Goal: Information Seeking & Learning: Learn about a topic

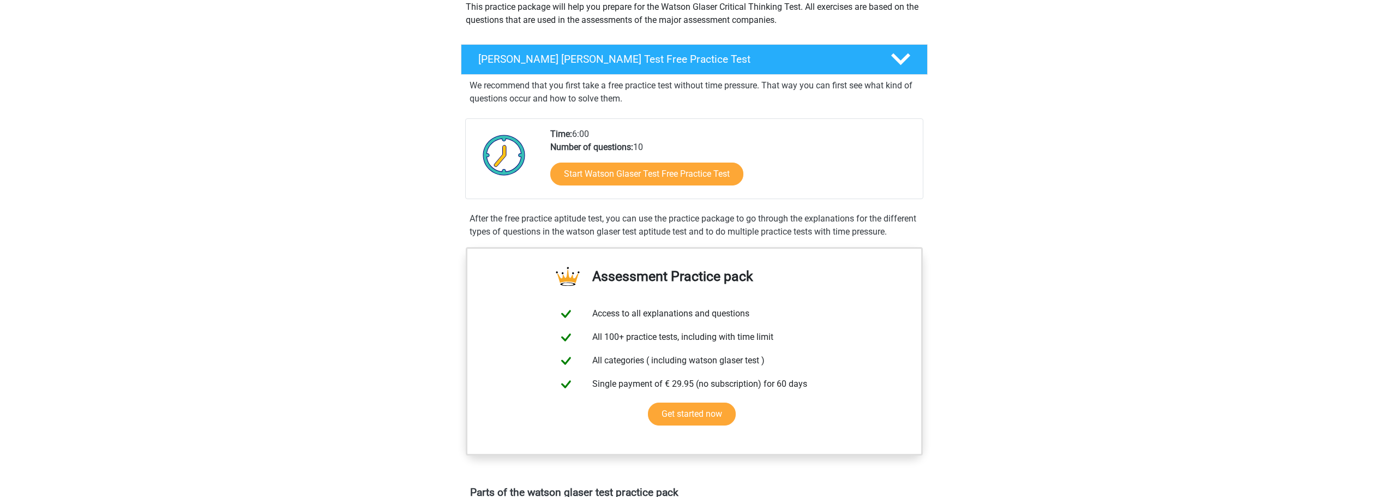
scroll to position [109, 0]
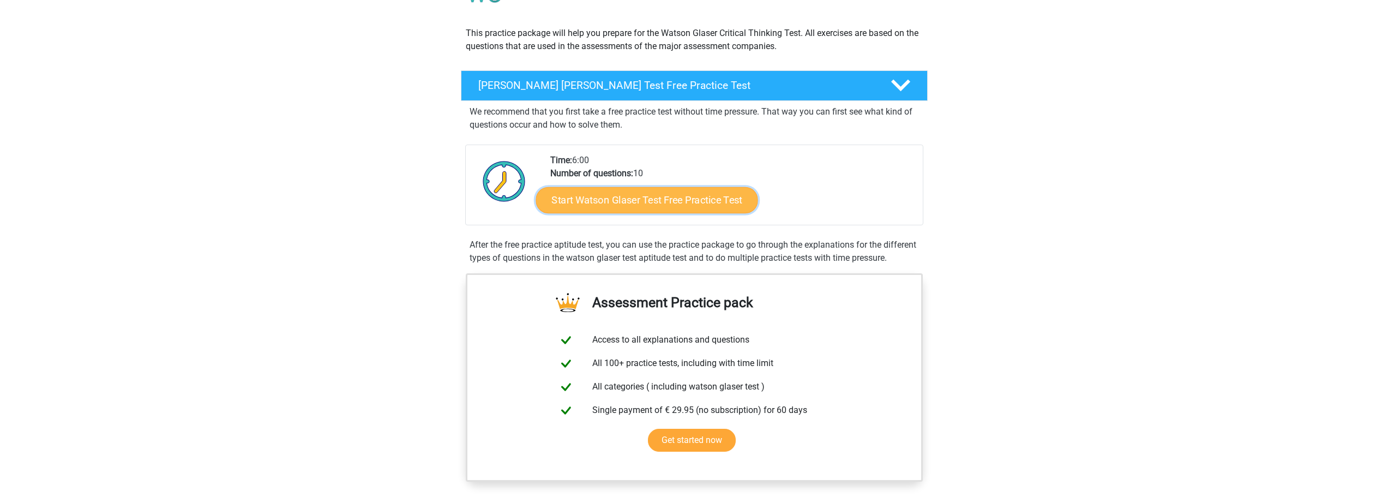
click at [643, 213] on link "Start Watson Glaser Test Free Practice Test" at bounding box center [646, 200] width 222 height 26
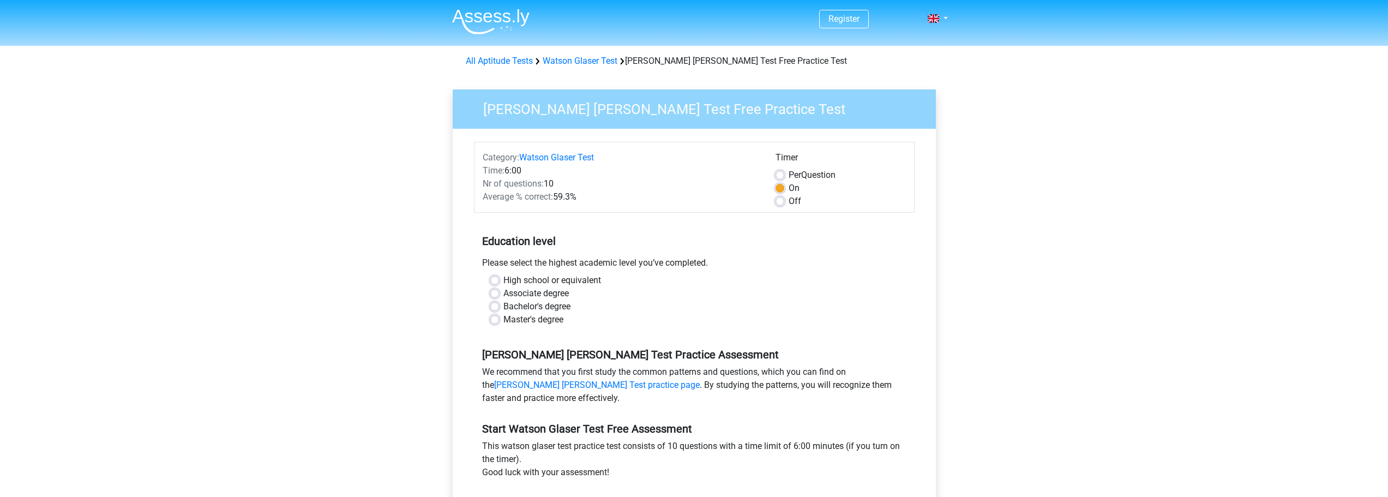
click at [503, 326] on label "Master's degree" at bounding box center [533, 319] width 60 height 13
click at [499, 324] on input "Master's degree" at bounding box center [494, 318] width 9 height 11
radio input "true"
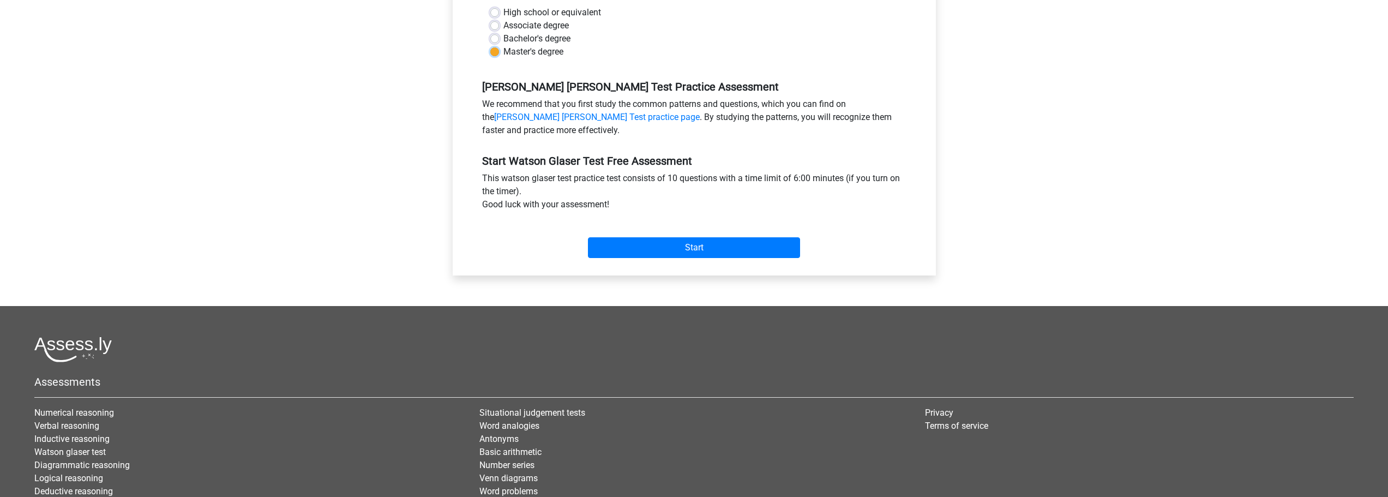
scroll to position [273, 0]
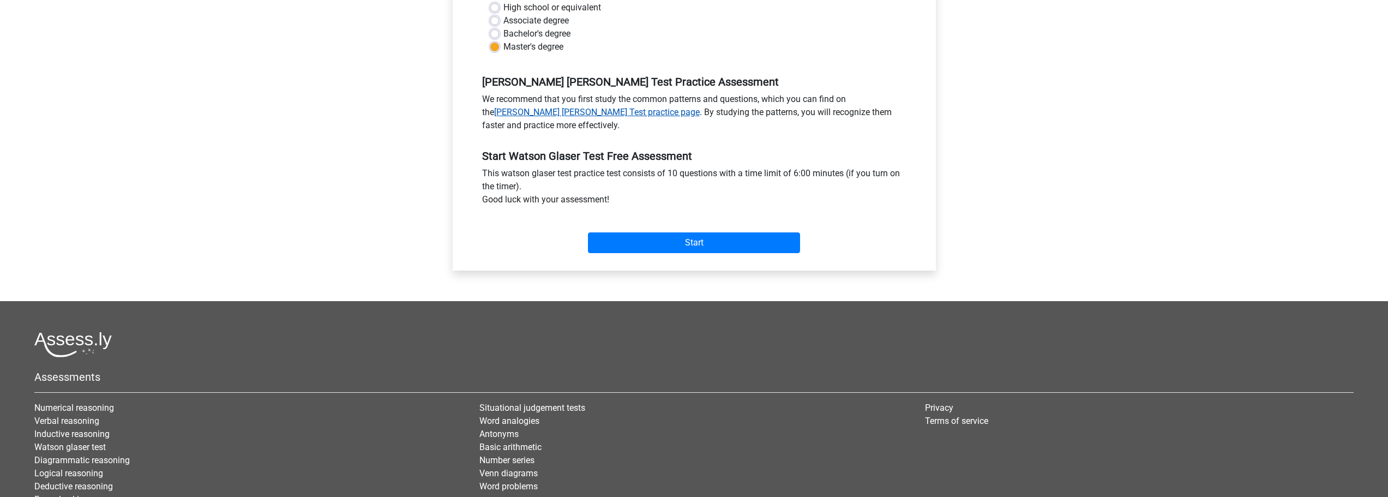
click at [672, 117] on link "Watson Glaser Test practice page" at bounding box center [597, 112] width 206 height 10
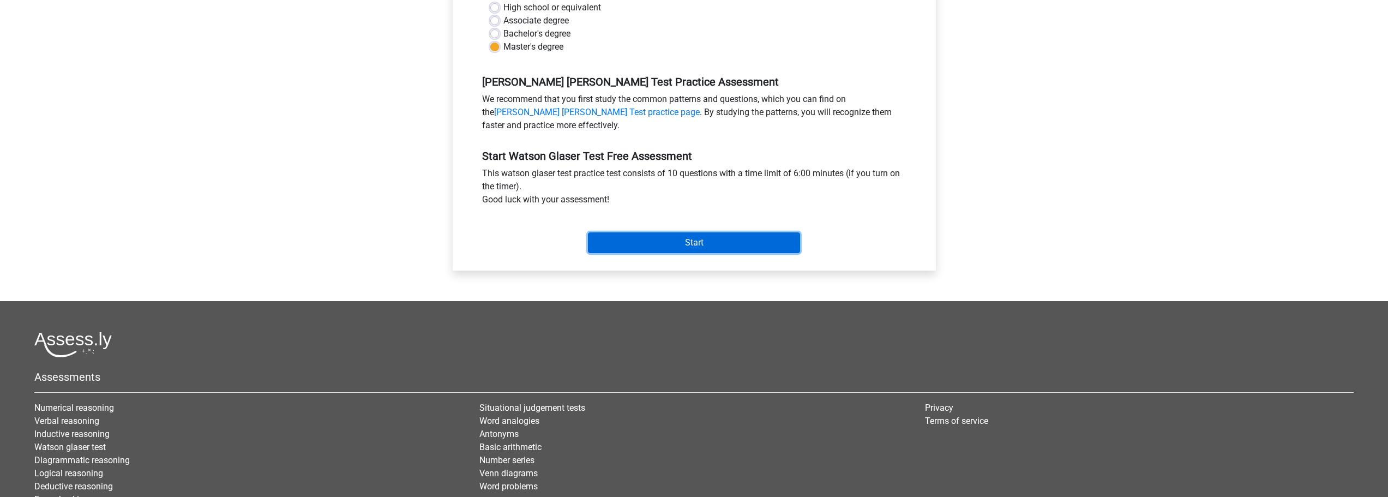
click at [665, 253] on input "Start" at bounding box center [694, 242] width 212 height 21
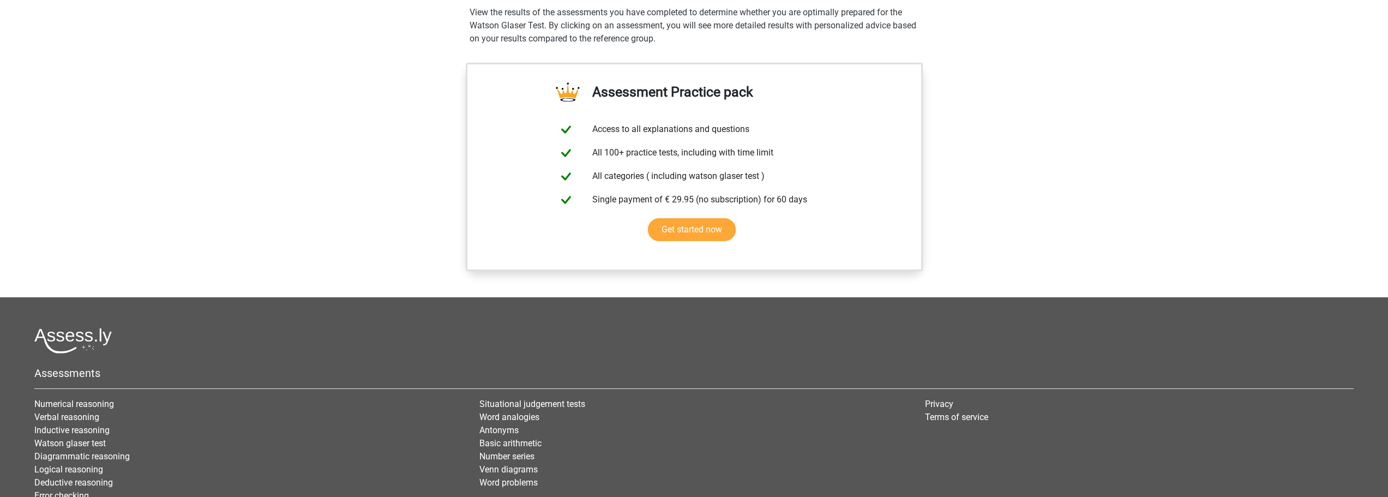
scroll to position [763, 0]
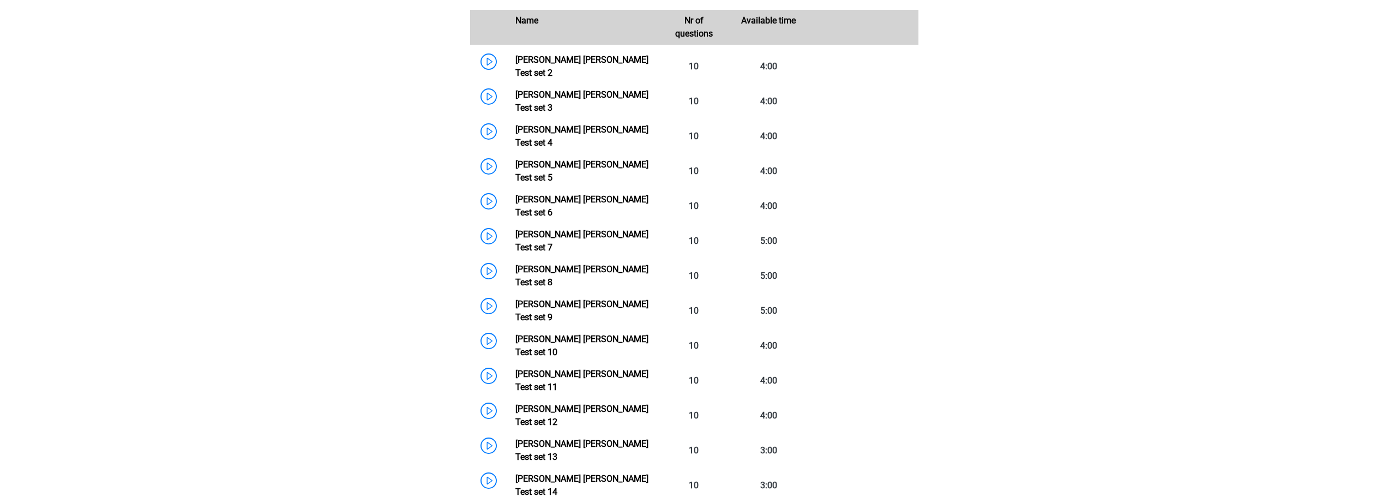
scroll to position [654, 0]
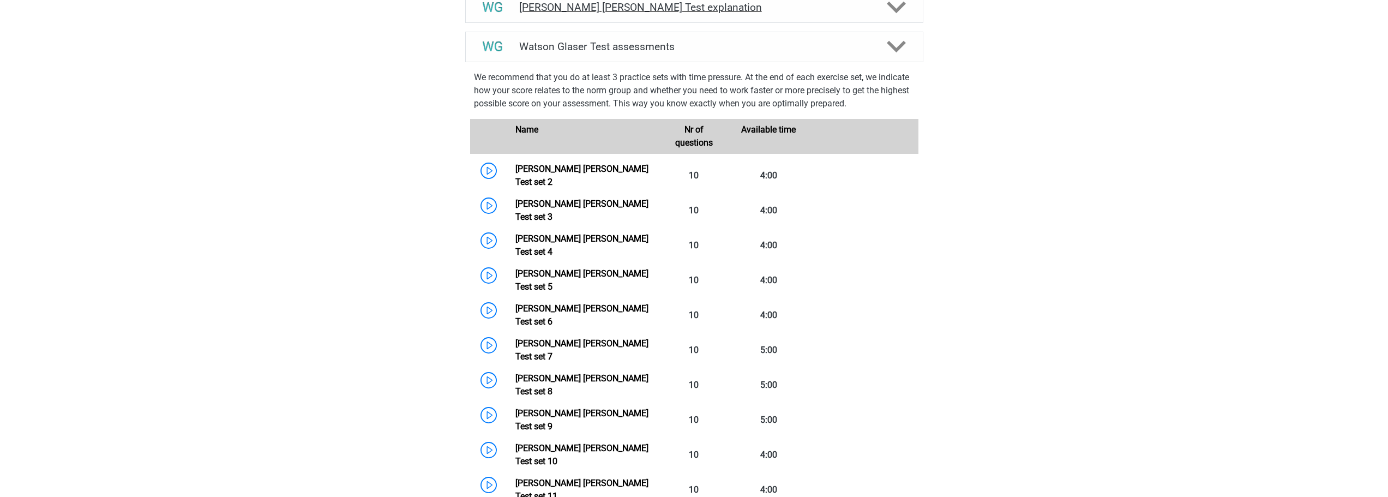
click at [891, 17] on icon at bounding box center [896, 7] width 19 height 19
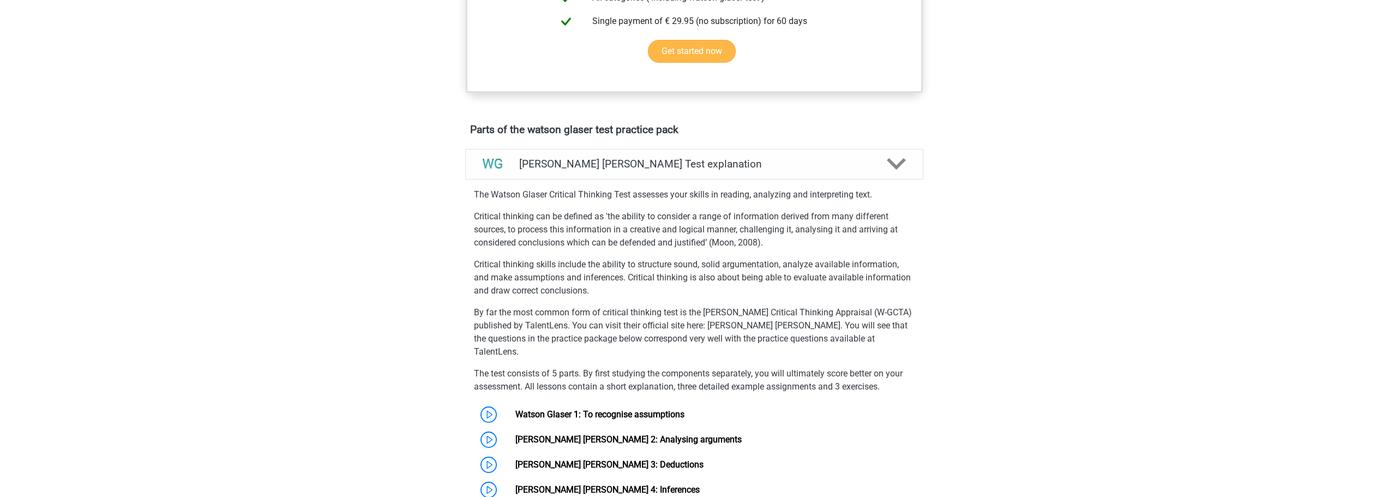
scroll to position [382, 0]
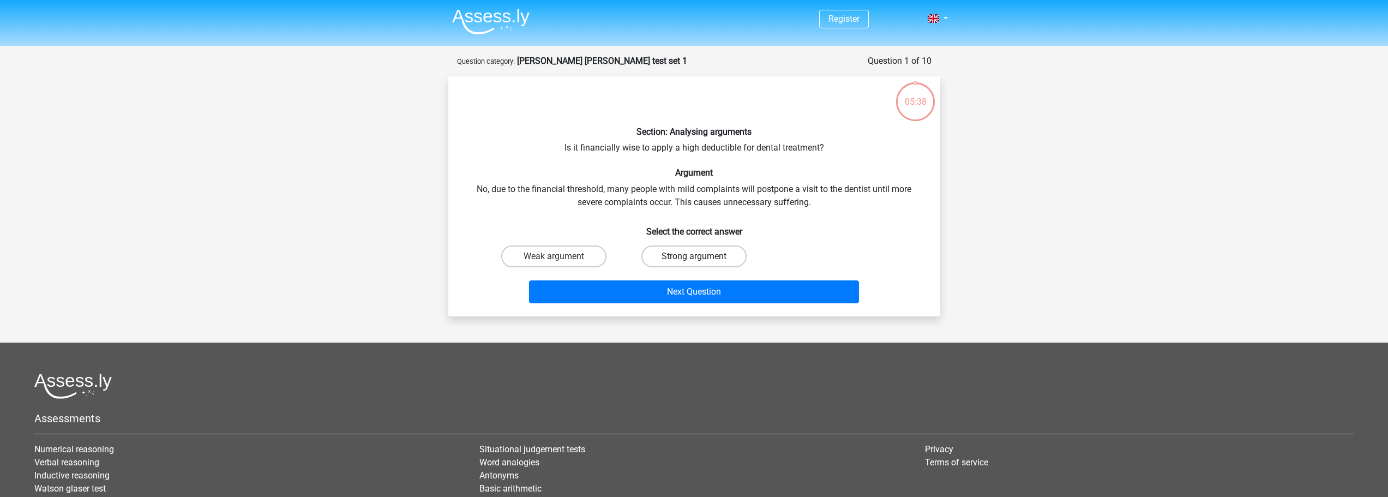
click at [691, 267] on label "Strong argument" at bounding box center [693, 256] width 105 height 22
click at [694, 263] on input "Strong argument" at bounding box center [697, 259] width 7 height 7
radio input "true"
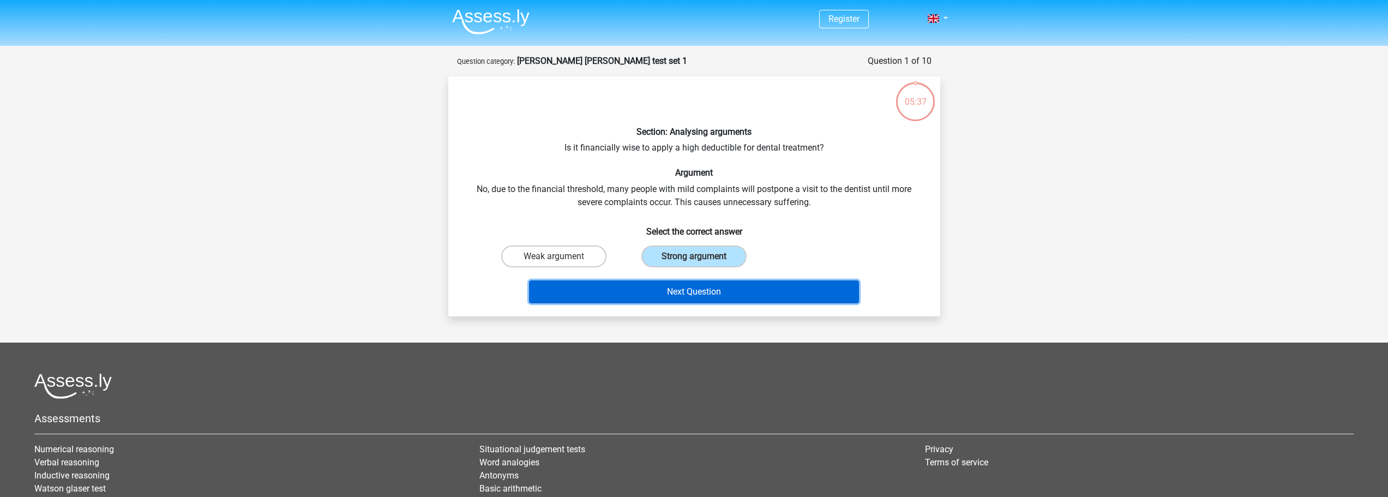
click at [744, 303] on button "Next Question" at bounding box center [694, 291] width 330 height 23
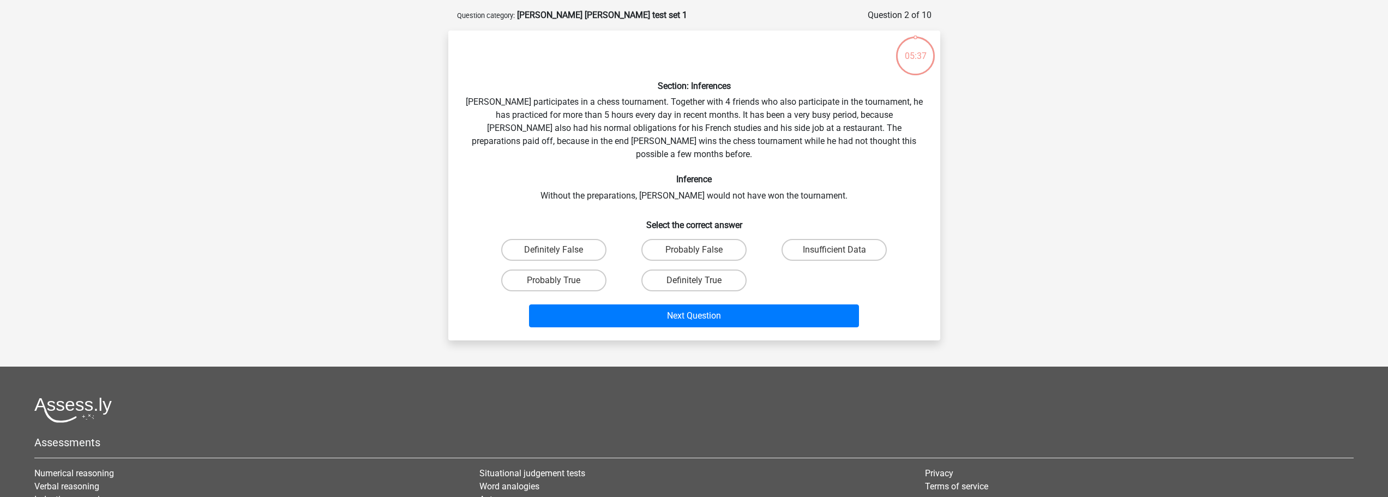
scroll to position [59, 0]
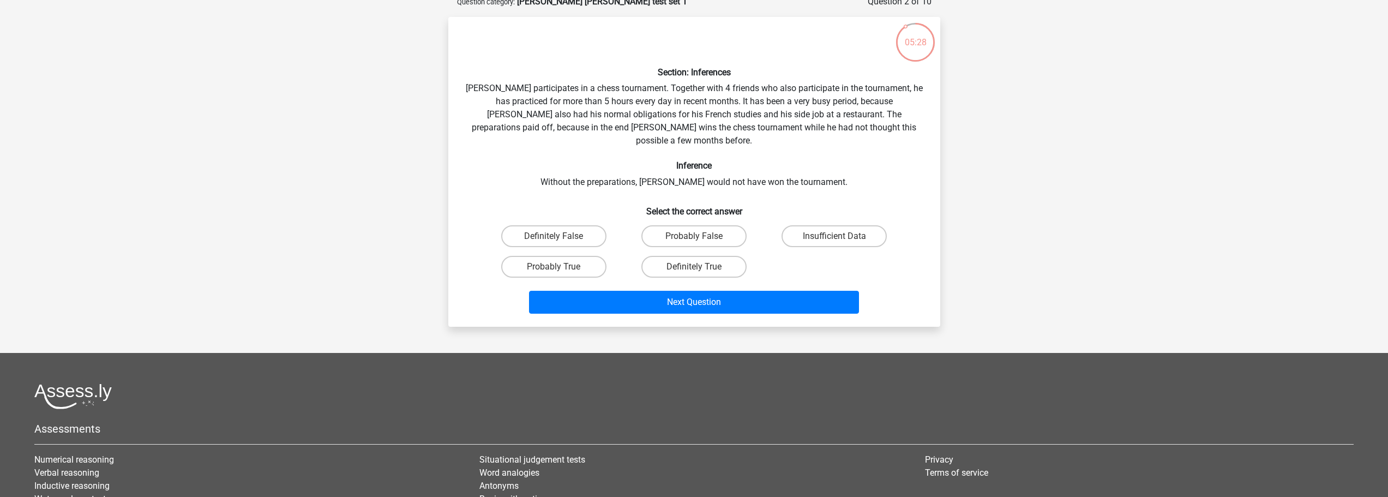
click at [582, 173] on div "Section: Inferences Pablo participates in a chess tournament. Together with 4 f…" at bounding box center [694, 172] width 483 height 292
click at [667, 278] on label "Definitely True" at bounding box center [693, 267] width 105 height 22
click at [694, 274] on input "Definitely True" at bounding box center [697, 270] width 7 height 7
radio input "true"
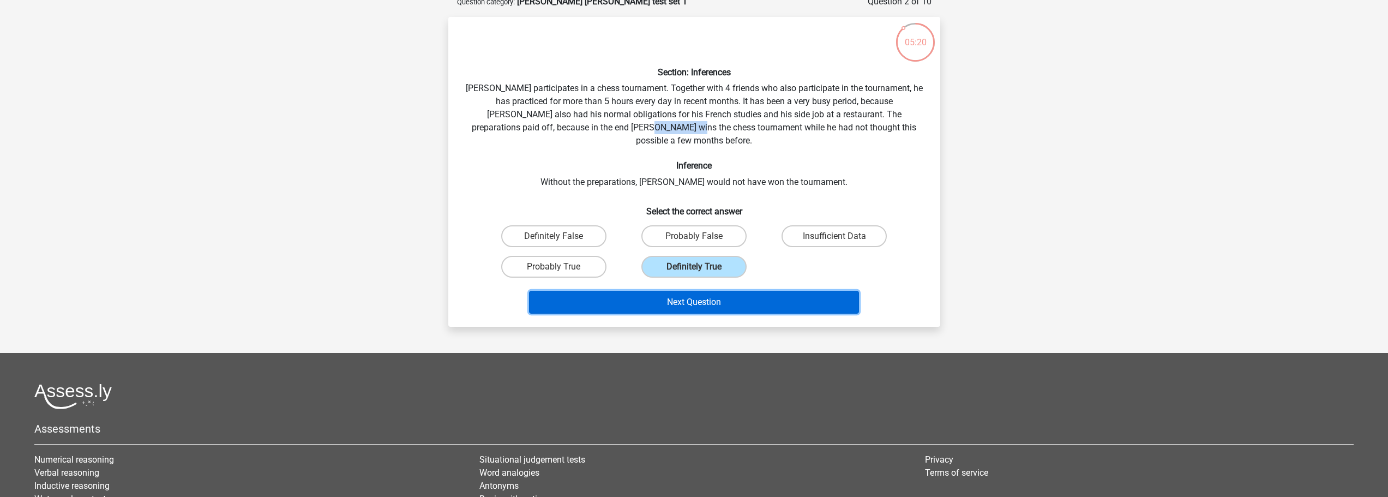
click at [705, 314] on button "Next Question" at bounding box center [694, 302] width 330 height 23
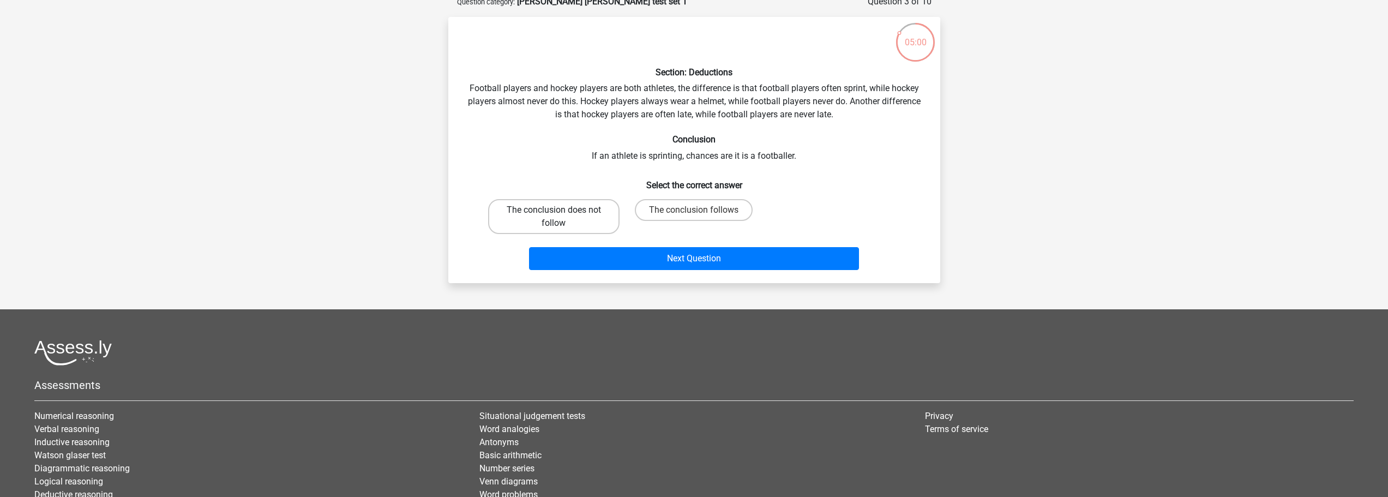
click at [548, 234] on label "The conclusion does not follow" at bounding box center [553, 216] width 131 height 35
click at [553, 217] on input "The conclusion does not follow" at bounding box center [556, 213] width 7 height 7
radio input "true"
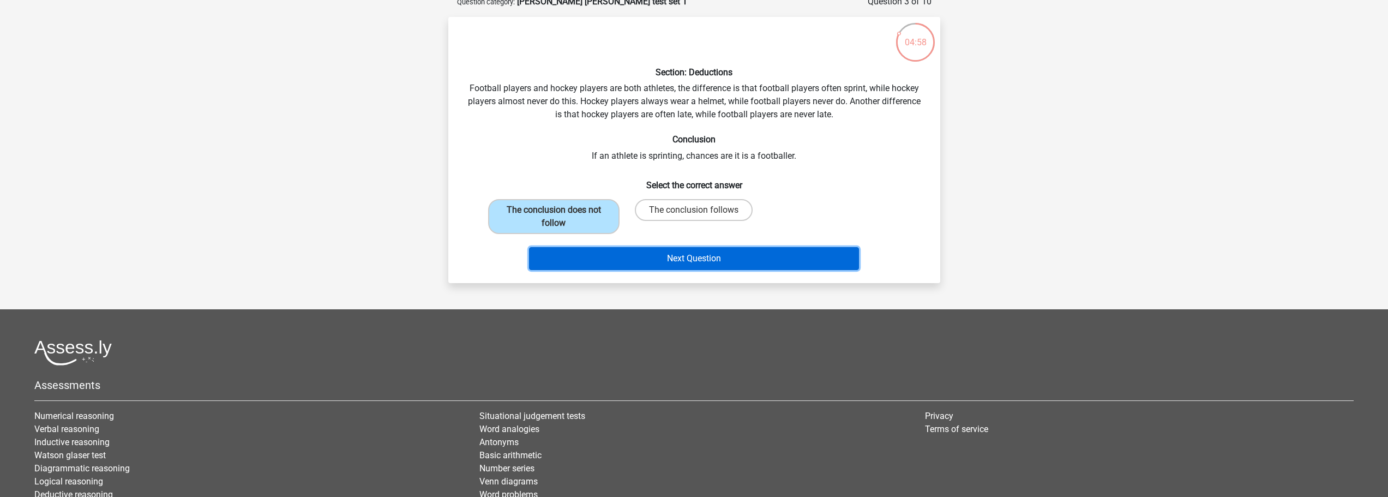
click at [695, 270] on button "Next Question" at bounding box center [694, 258] width 330 height 23
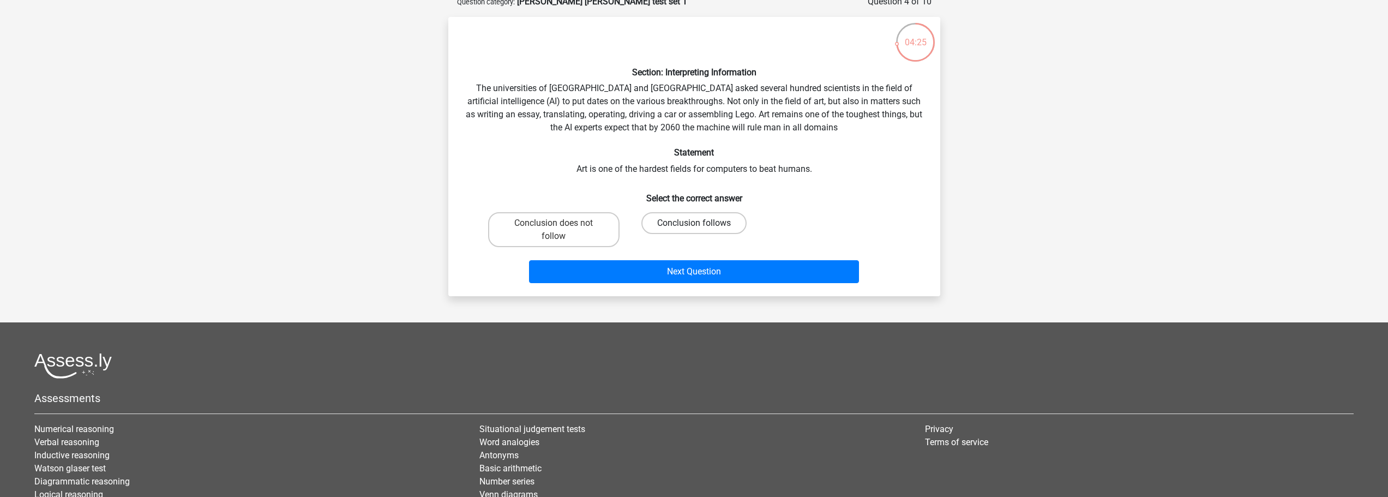
click at [690, 234] on label "Conclusion follows" at bounding box center [693, 223] width 105 height 22
click at [694, 230] on input "Conclusion follows" at bounding box center [697, 226] width 7 height 7
radio input "true"
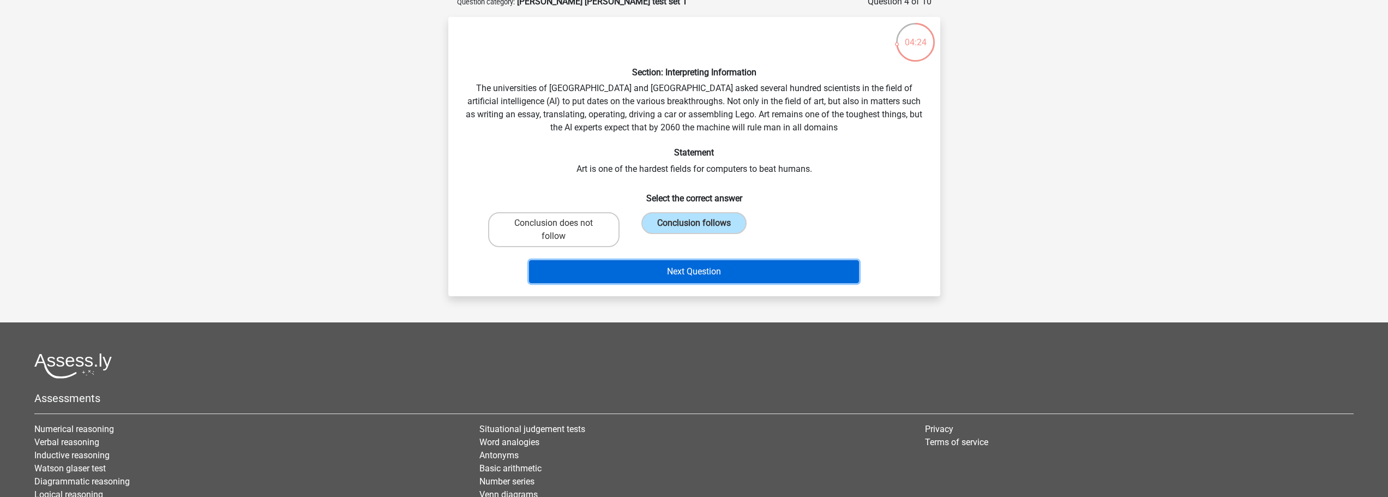
click at [710, 283] on button "Next Question" at bounding box center [694, 271] width 330 height 23
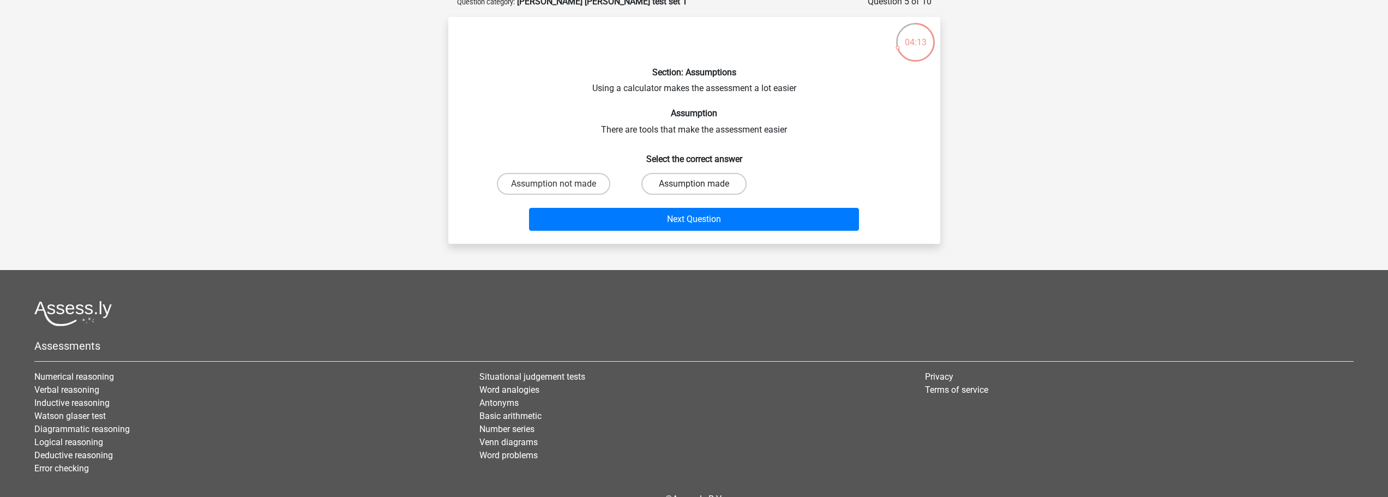
click at [689, 195] on label "Assumption made" at bounding box center [693, 184] width 105 height 22
click at [694, 191] on input "Assumption made" at bounding box center [697, 187] width 7 height 7
radio input "true"
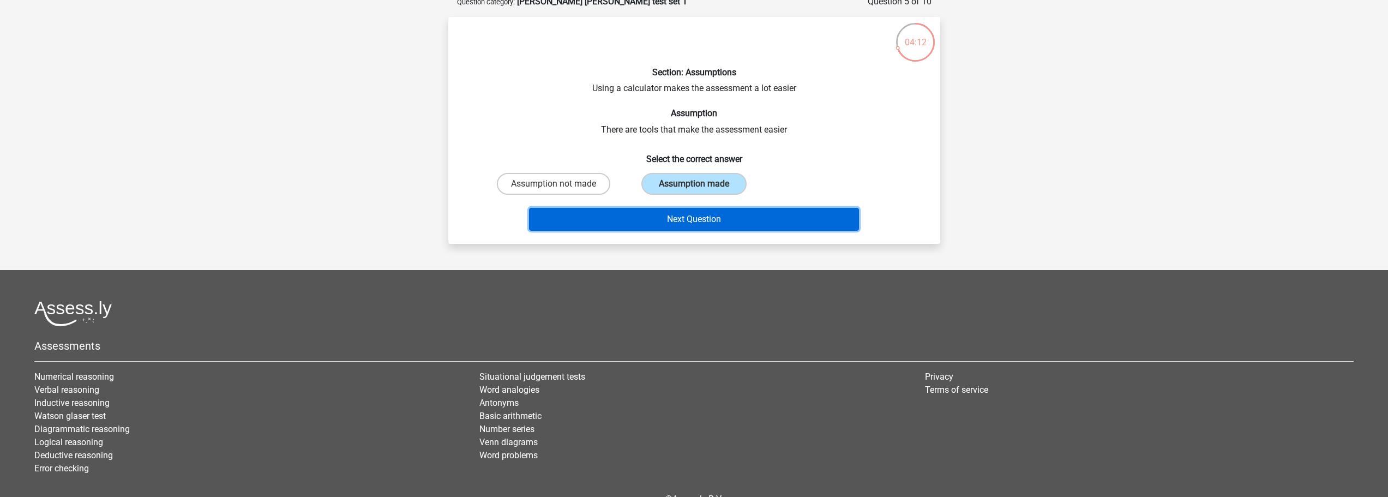
click at [756, 231] on button "Next Question" at bounding box center [694, 219] width 330 height 23
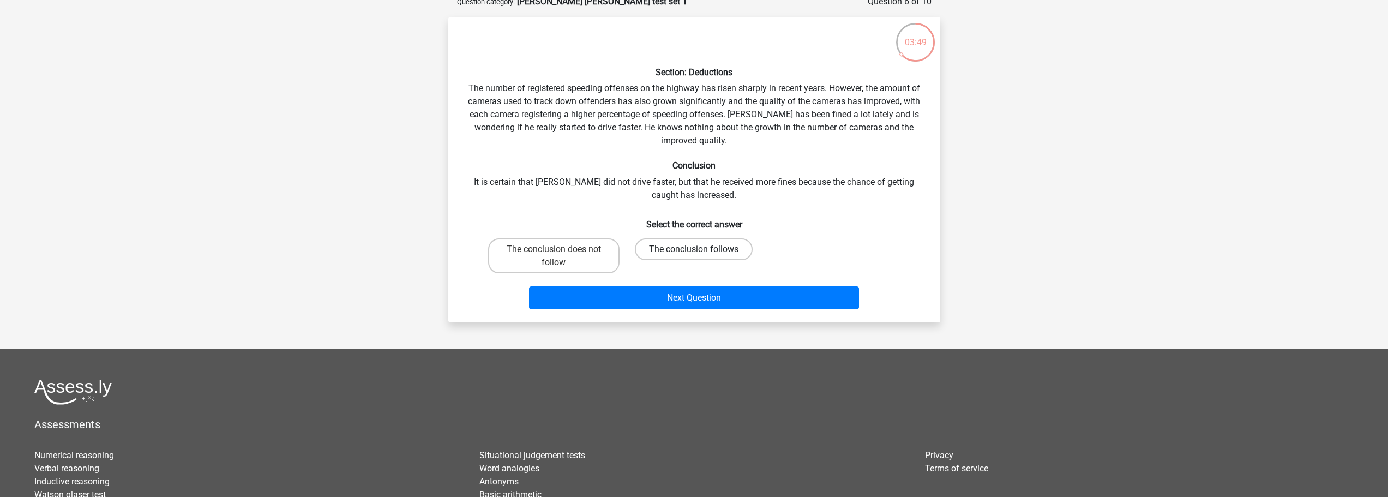
click at [687, 260] on label "The conclusion follows" at bounding box center [694, 249] width 118 height 22
click at [694, 256] on input "The conclusion follows" at bounding box center [697, 252] width 7 height 7
radio input "true"
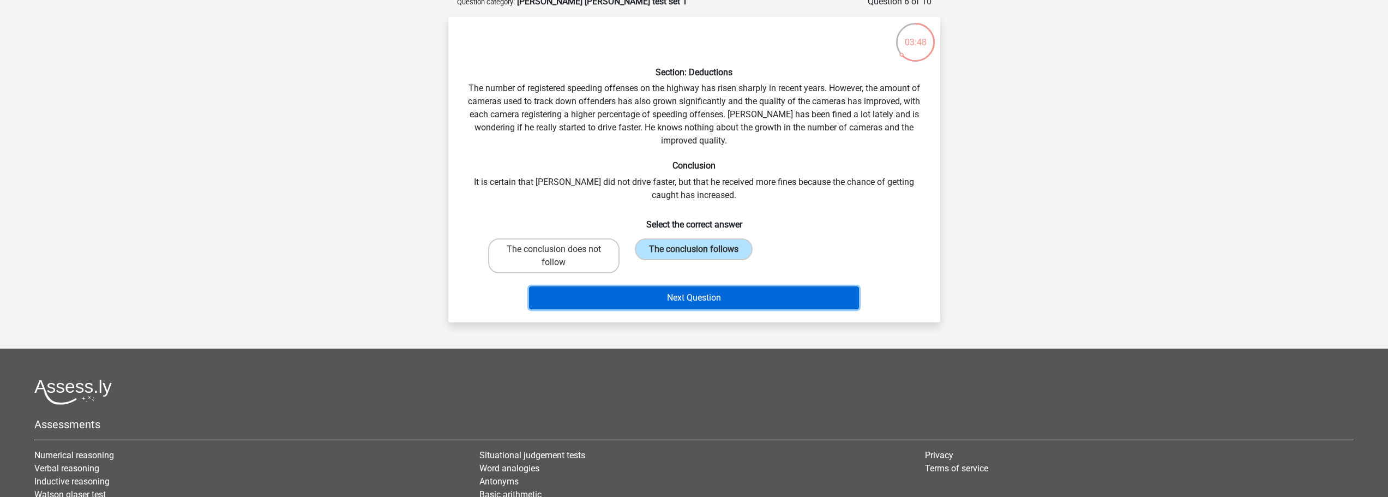
click at [706, 309] on button "Next Question" at bounding box center [694, 297] width 330 height 23
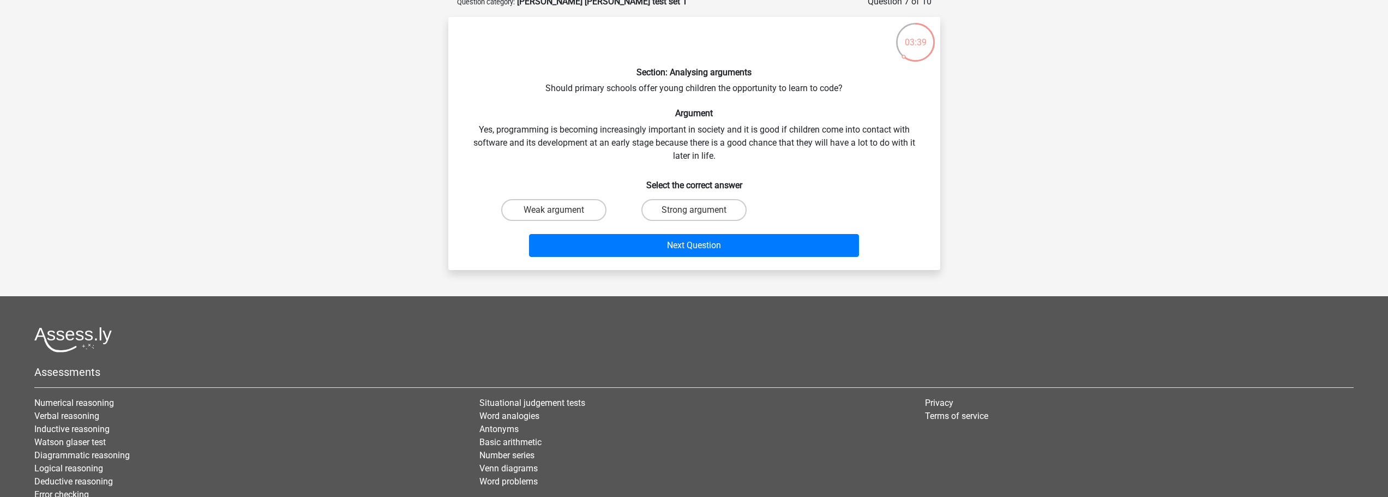
click at [751, 191] on div "Section: Analysing arguments Should primary schools offer young children the op…" at bounding box center [694, 144] width 483 height 236
click at [553, 221] on label "Weak argument" at bounding box center [553, 210] width 105 height 22
click at [553, 217] on input "Weak argument" at bounding box center [556, 213] width 7 height 7
radio input "true"
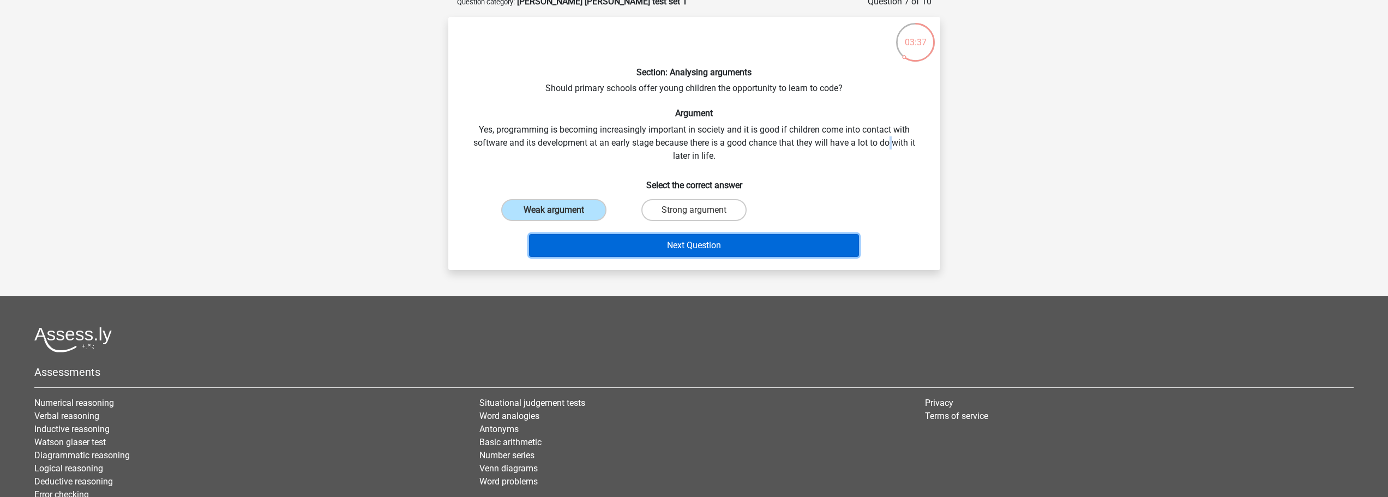
click at [694, 257] on button "Next Question" at bounding box center [694, 245] width 330 height 23
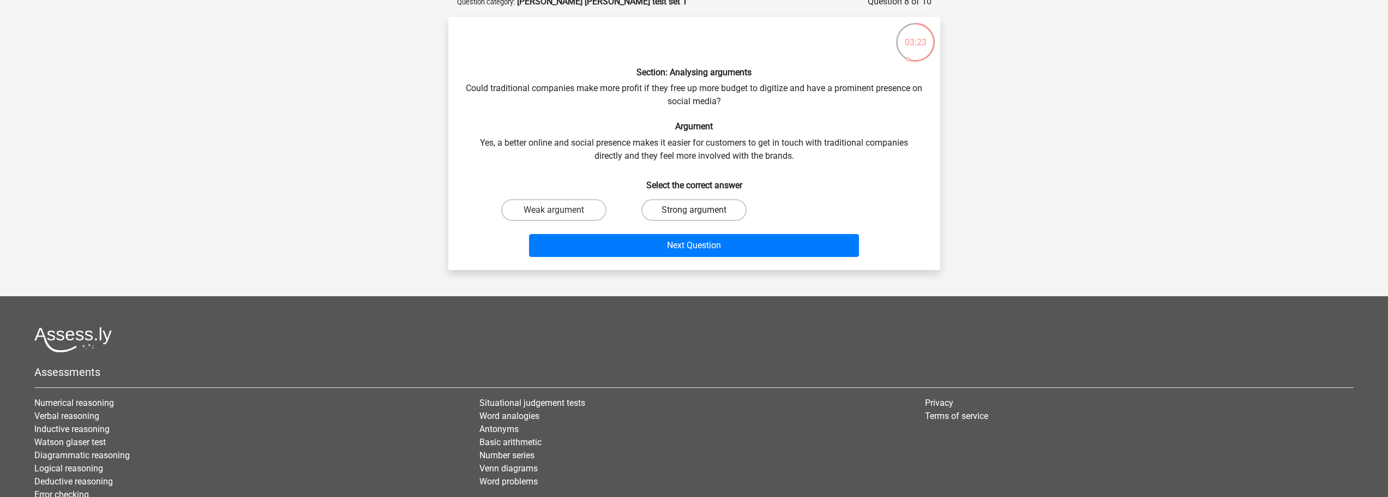
click at [664, 221] on label "Strong argument" at bounding box center [693, 210] width 105 height 22
click at [694, 217] on input "Strong argument" at bounding box center [697, 213] width 7 height 7
radio input "true"
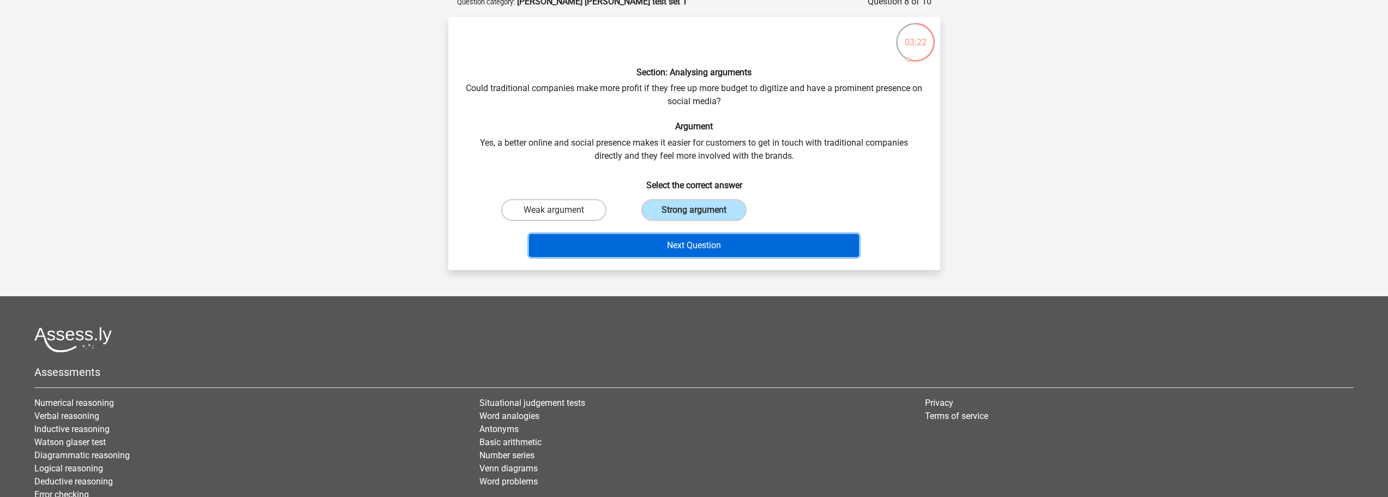
click at [683, 257] on button "Next Question" at bounding box center [694, 245] width 330 height 23
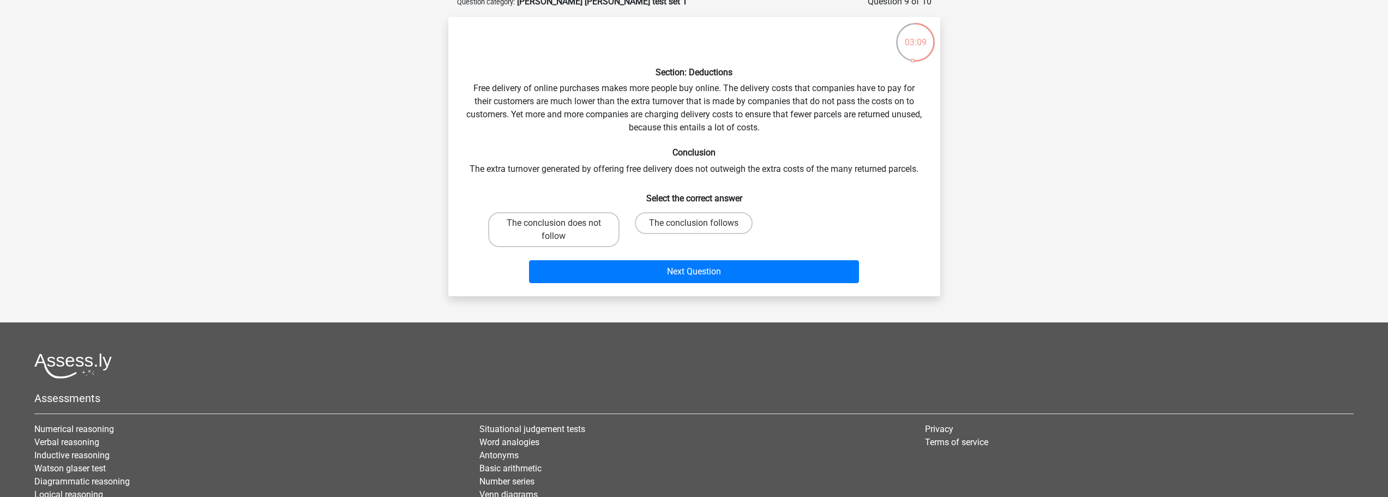
click at [611, 155] on div "Section: Deductions Free delivery of online purchases makes more people buy onl…" at bounding box center [694, 157] width 483 height 262
click at [751, 176] on div "Section: Deductions Free delivery of online purchases makes more people buy onl…" at bounding box center [694, 157] width 483 height 262
click at [809, 188] on div "Section: Deductions Free delivery of online purchases makes more people buy onl…" at bounding box center [694, 157] width 483 height 262
click at [561, 247] on label "The conclusion does not follow" at bounding box center [553, 229] width 131 height 35
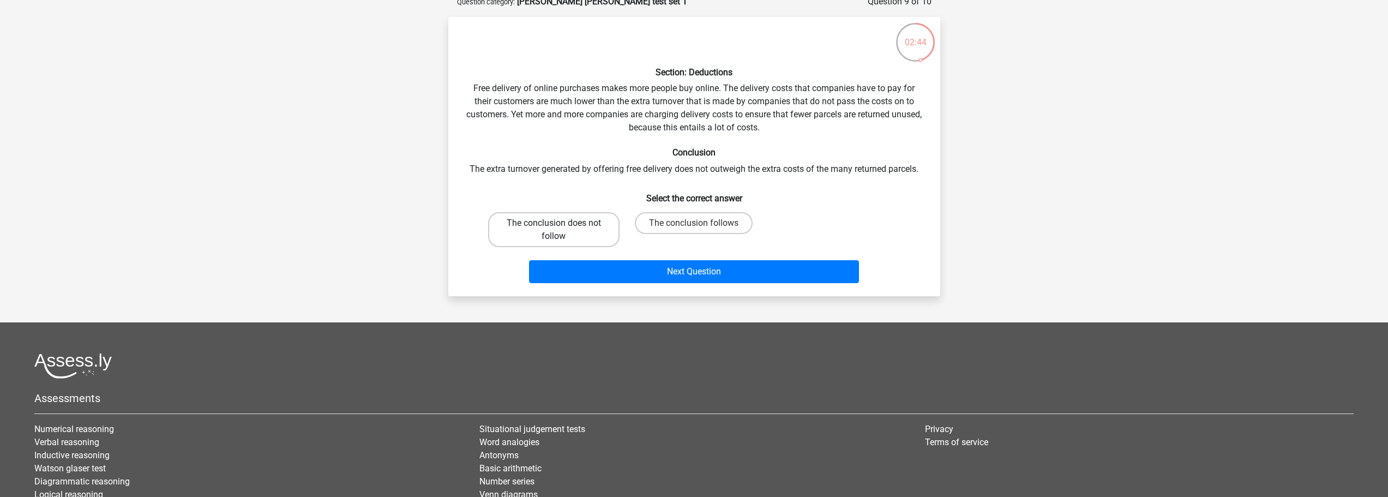
click at [561, 230] on input "The conclusion does not follow" at bounding box center [556, 226] width 7 height 7
radio input "true"
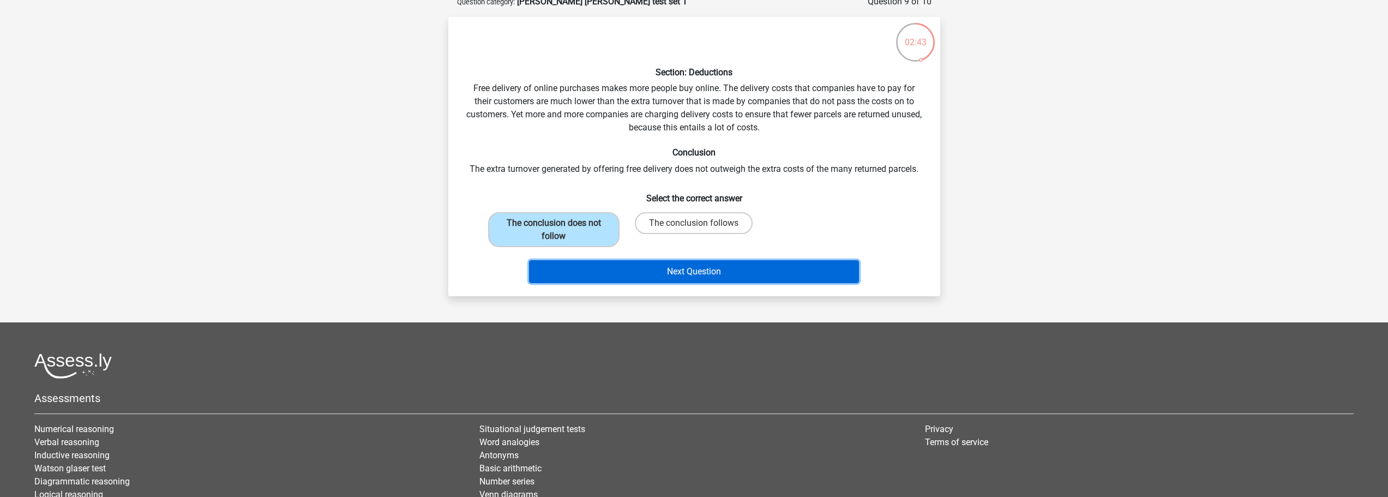
click at [682, 283] on button "Next Question" at bounding box center [694, 271] width 330 height 23
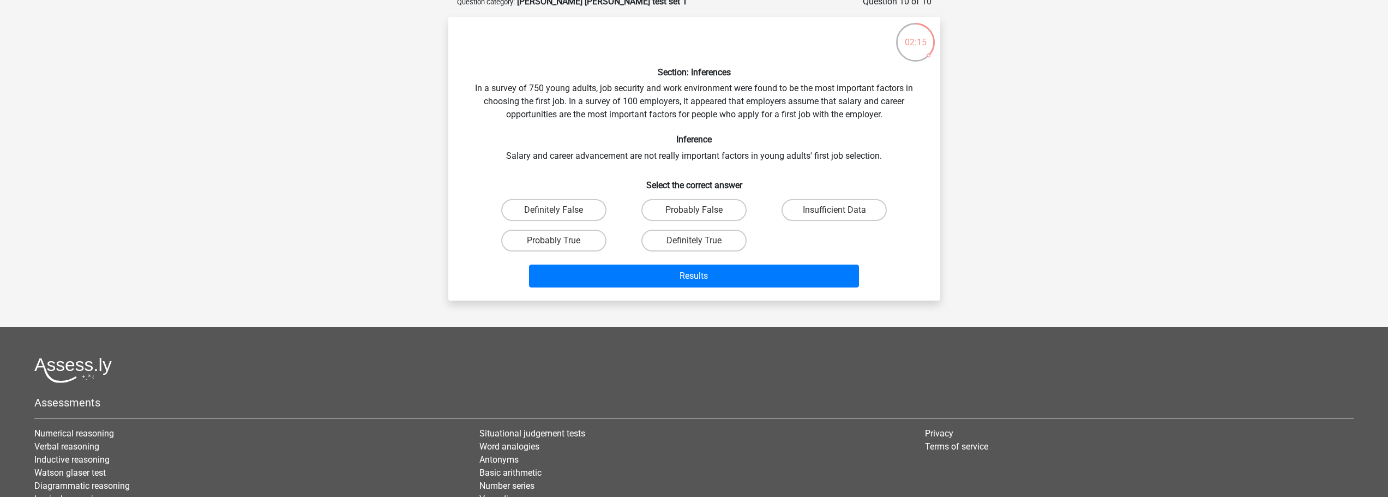
click at [561, 248] on input "Probably True" at bounding box center [556, 243] width 7 height 7
radio input "true"
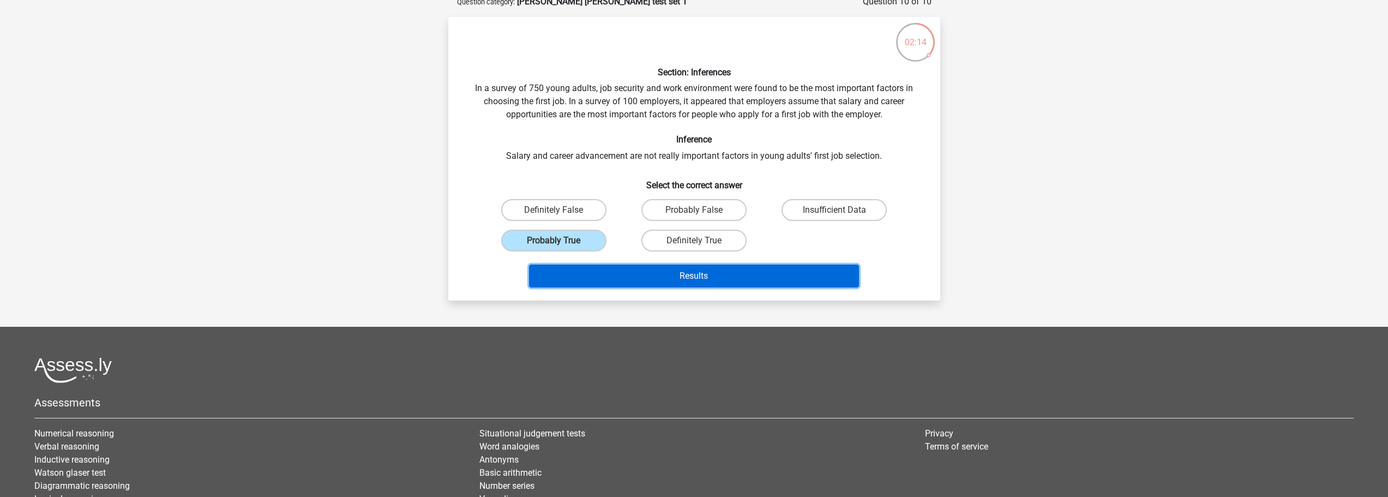
click at [694, 287] on button "Results" at bounding box center [694, 275] width 330 height 23
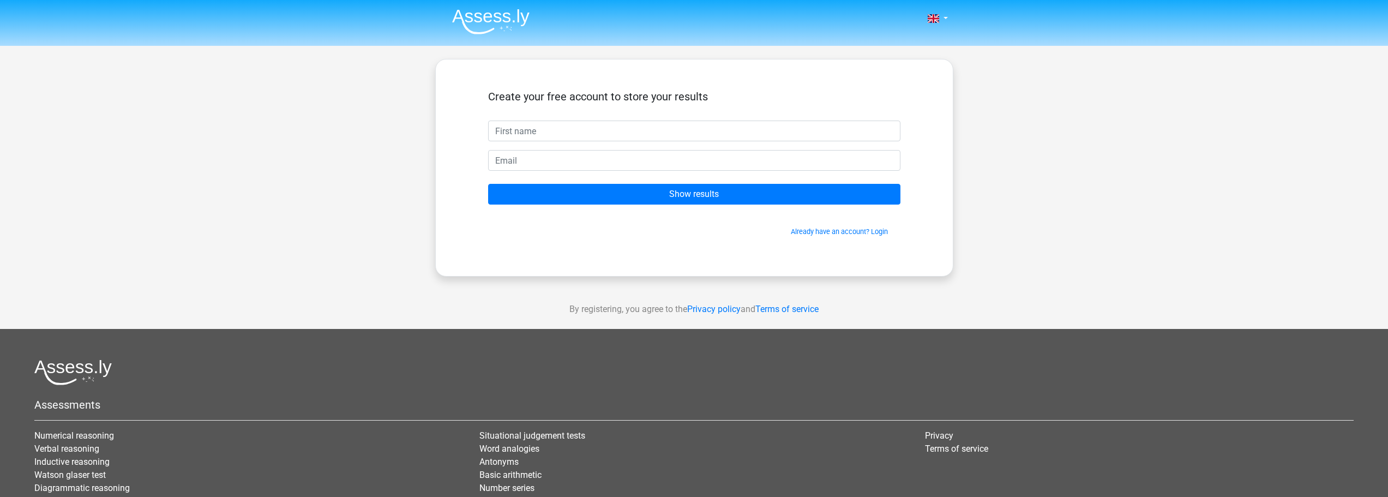
type input "Ernie"
click at [459, 196] on div "Create your free account to store your results Ernie Show results Already have …" at bounding box center [694, 168] width 518 height 218
click at [528, 171] on input "email" at bounding box center [694, 160] width 412 height 21
type input "mbquilts317@yahoo.com"
drag, startPoint x: 646, startPoint y: 192, endPoint x: 441, endPoint y: 198, distance: 205.1
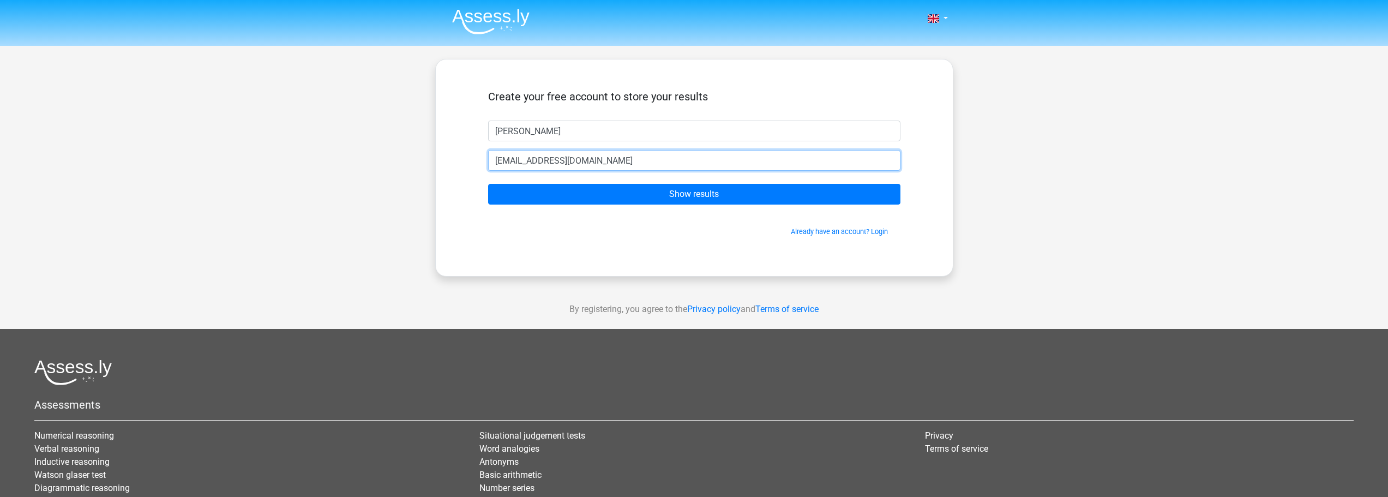
click at [441, 198] on div "Create your free account to store your results Ernie mbquilts317@yahoo.com Show…" at bounding box center [694, 168] width 518 height 218
click at [521, 171] on input "email" at bounding box center [694, 160] width 412 height 21
type input "[EMAIL_ADDRESS][DOMAIN_NAME]"
click at [460, 261] on div "Create your free account to store your results Ernie redbeard911@yahoo.com Show…" at bounding box center [694, 168] width 518 height 218
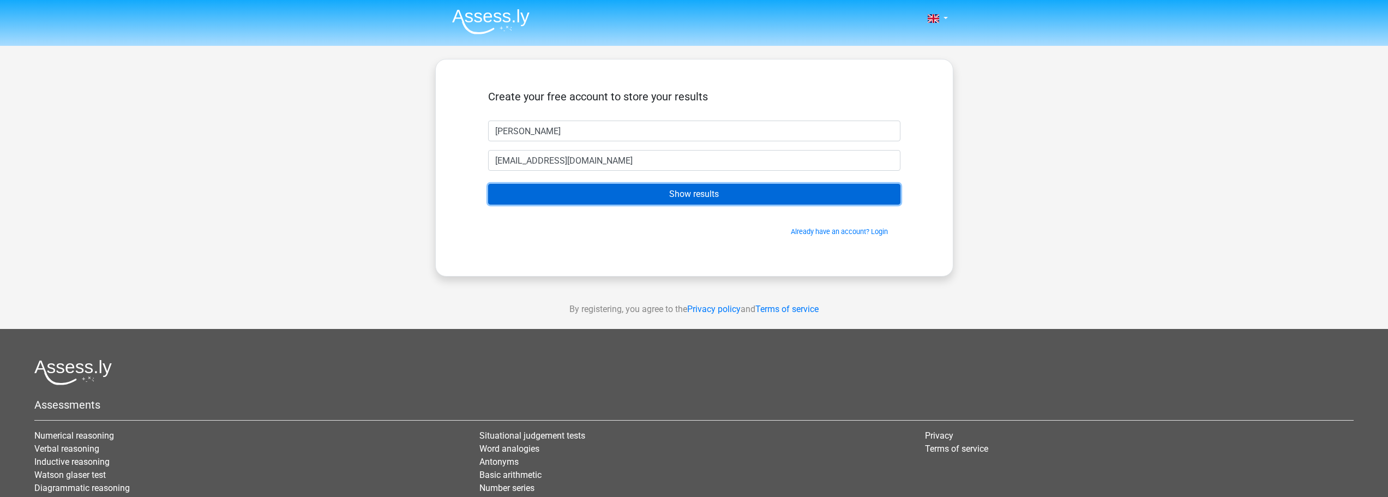
click at [690, 204] on input "Show results" at bounding box center [694, 194] width 412 height 21
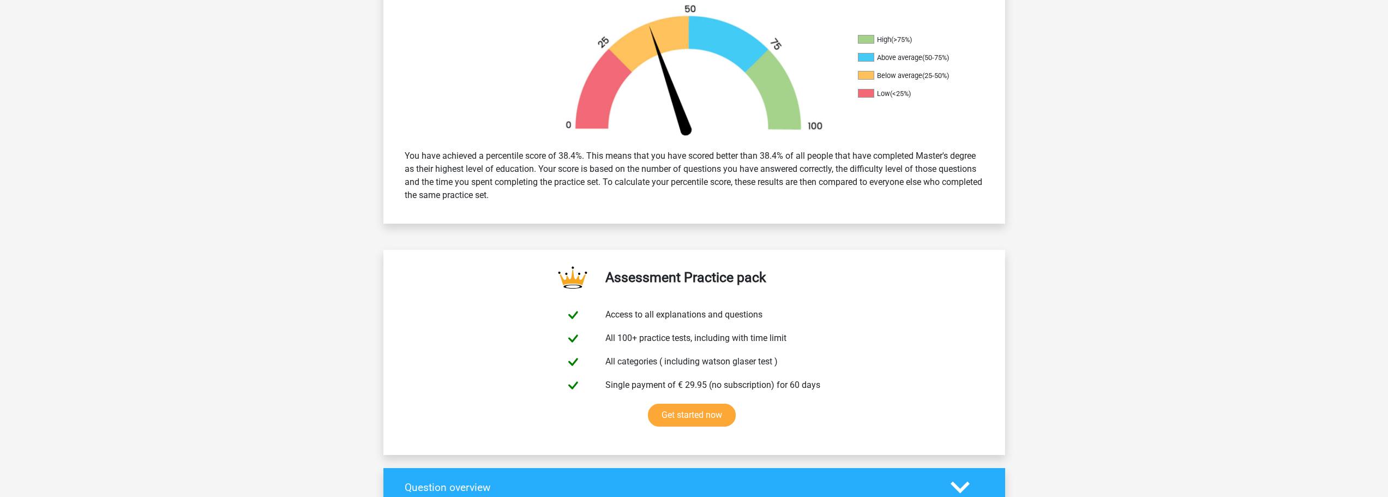
scroll to position [382, 0]
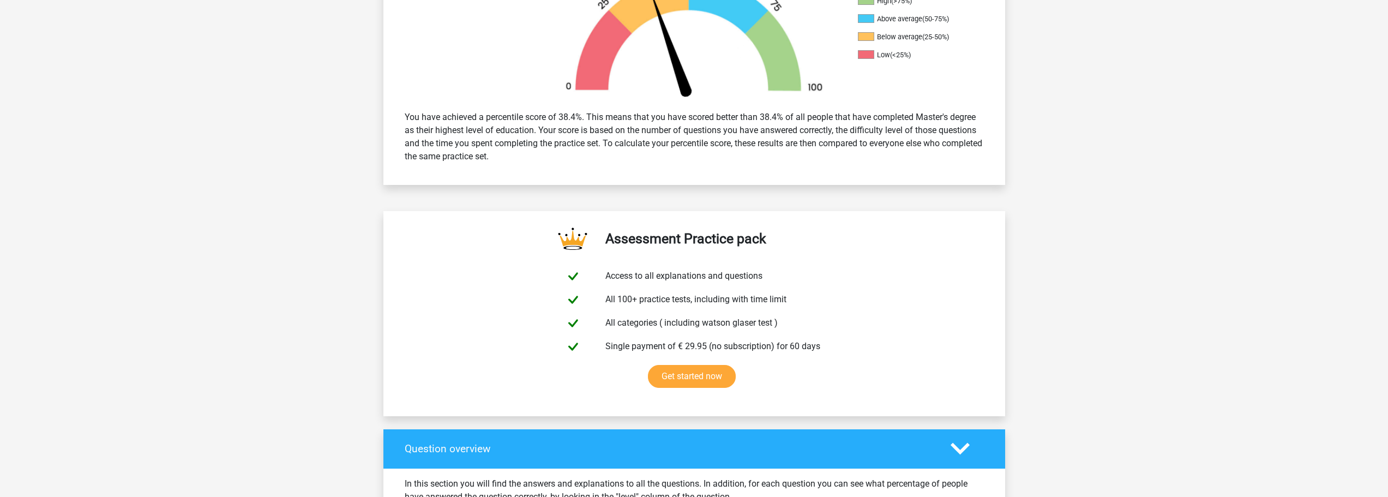
click at [718, 167] on div "You have achieved a percentile score of 38.4%. This means that you have scored …" at bounding box center [693, 136] width 595 height 61
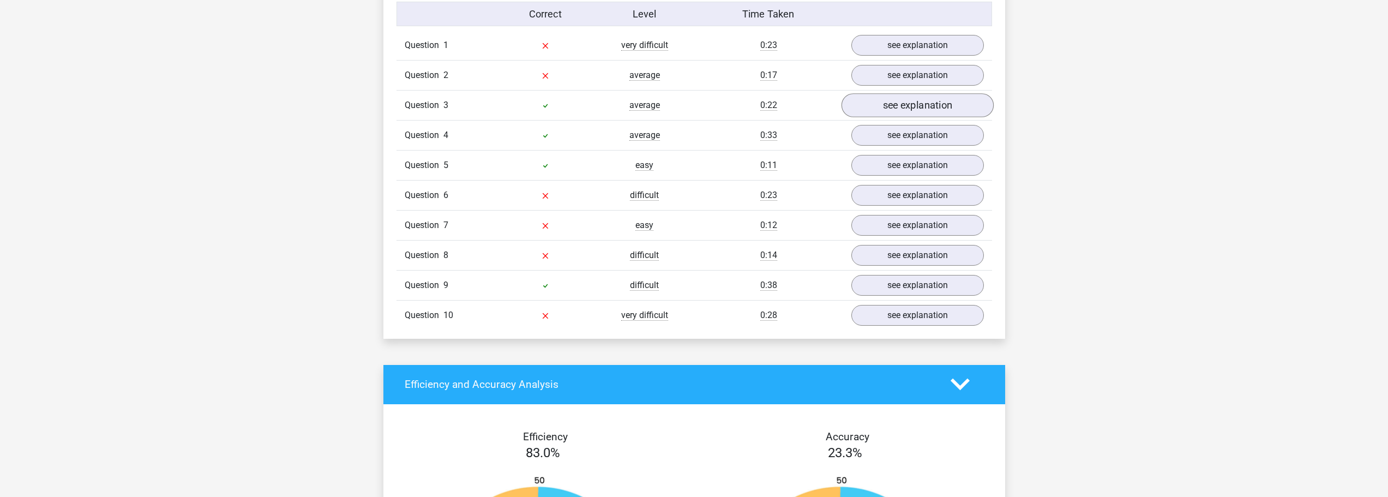
scroll to position [927, 0]
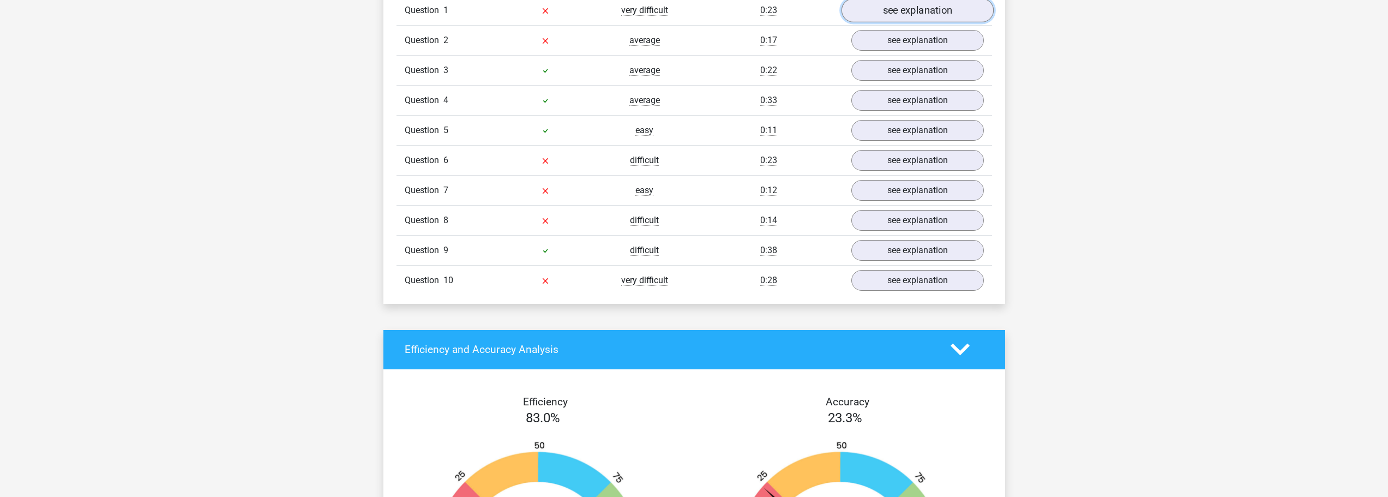
click at [902, 22] on link "see explanation" at bounding box center [917, 10] width 152 height 24
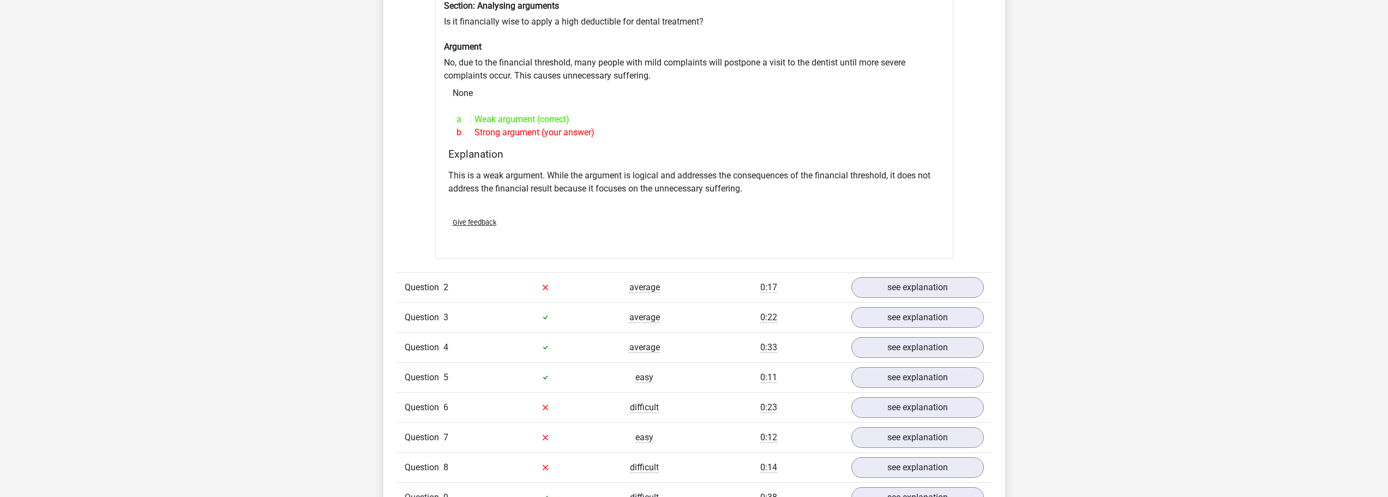
scroll to position [1036, 0]
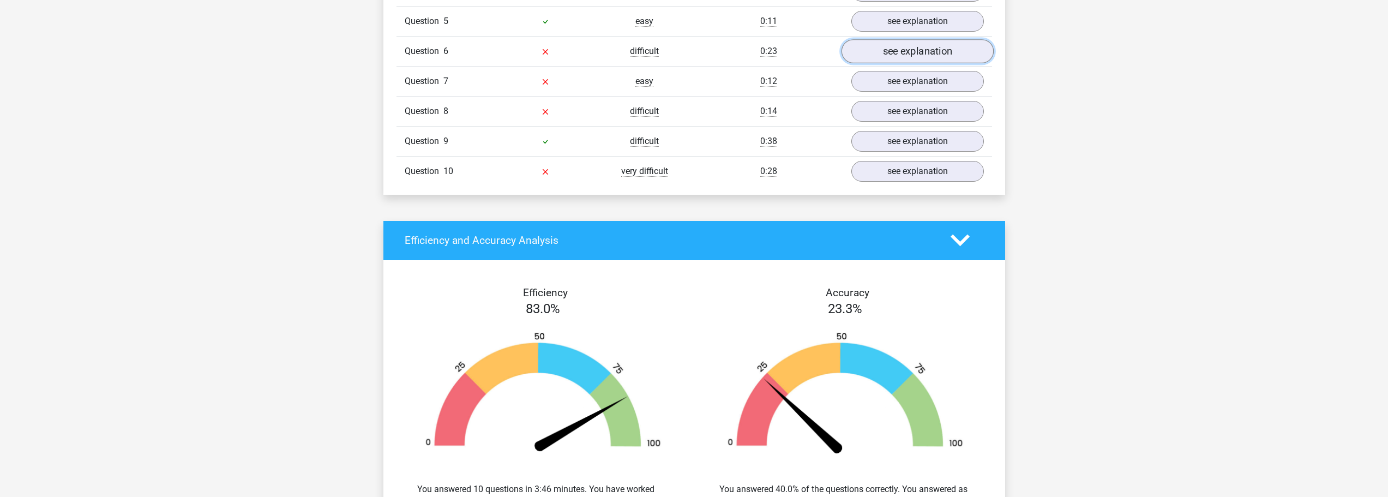
click at [908, 63] on link "see explanation" at bounding box center [917, 51] width 152 height 24
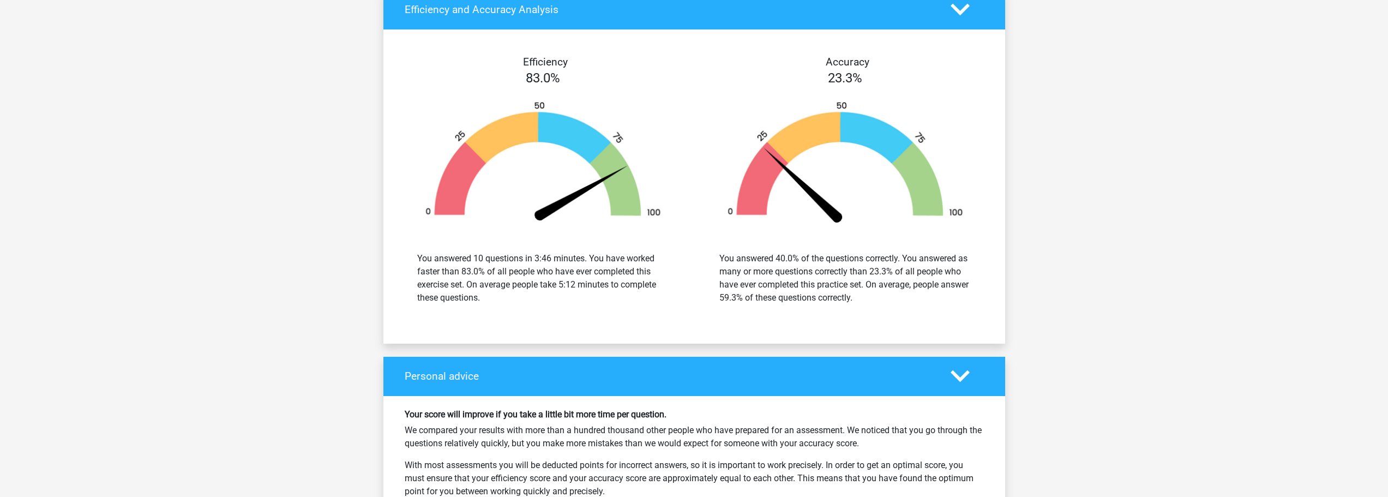
scroll to position [1690, 0]
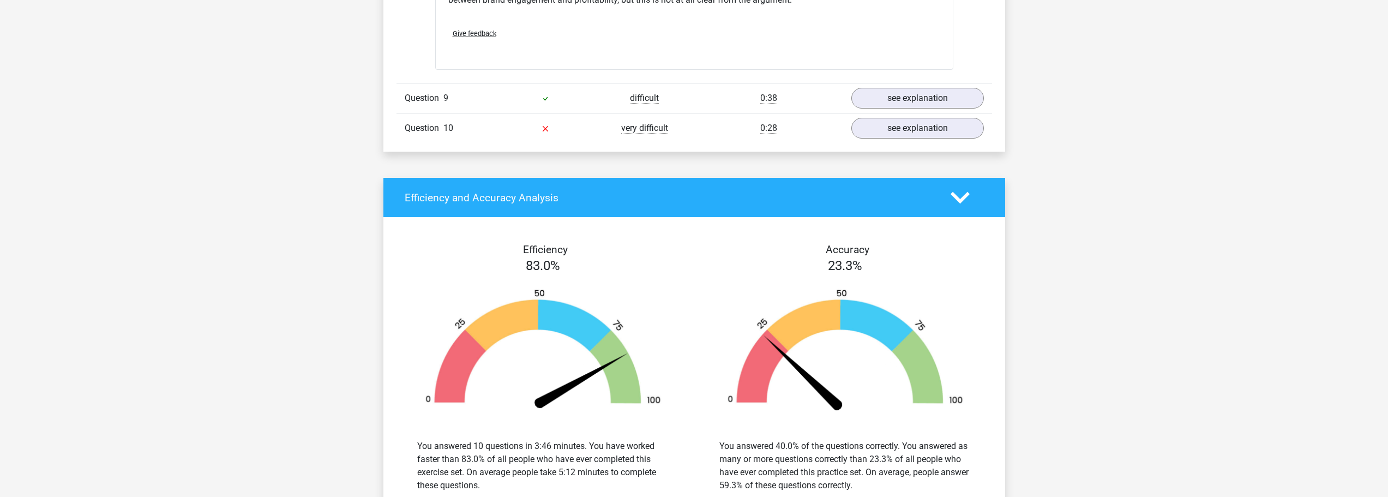
scroll to position [1745, 0]
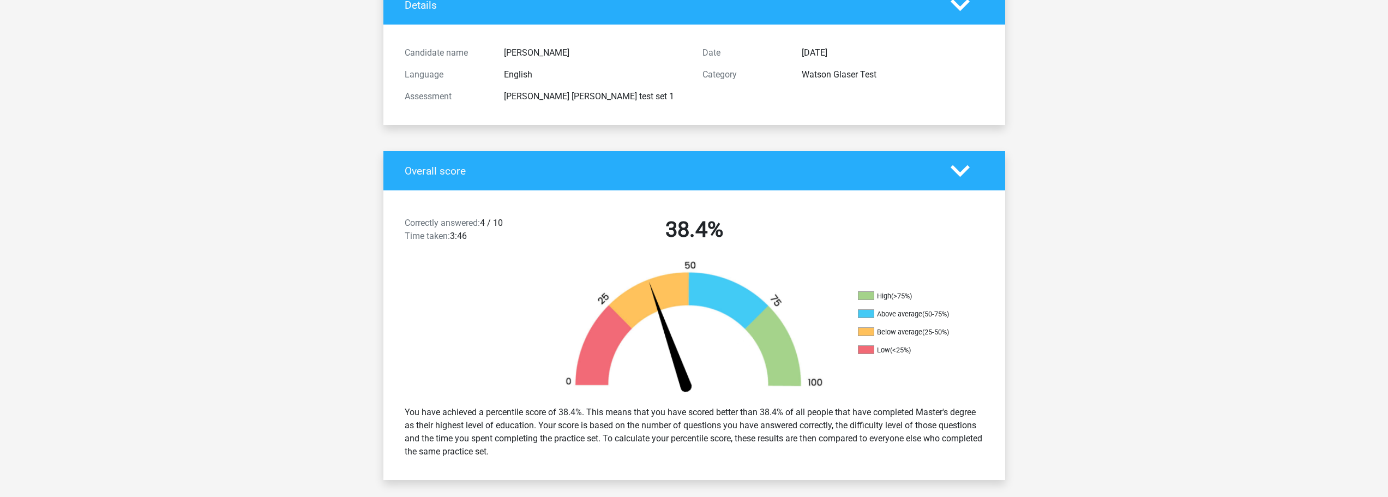
scroll to position [0, 0]
